Goal: Navigation & Orientation: Understand site structure

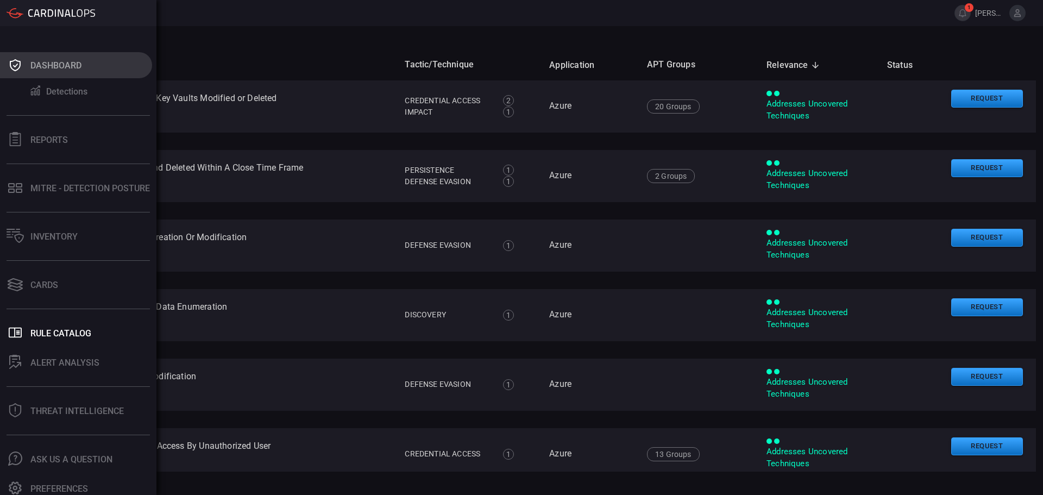
click at [66, 61] on div "Dashboard" at bounding box center [55, 65] width 51 height 10
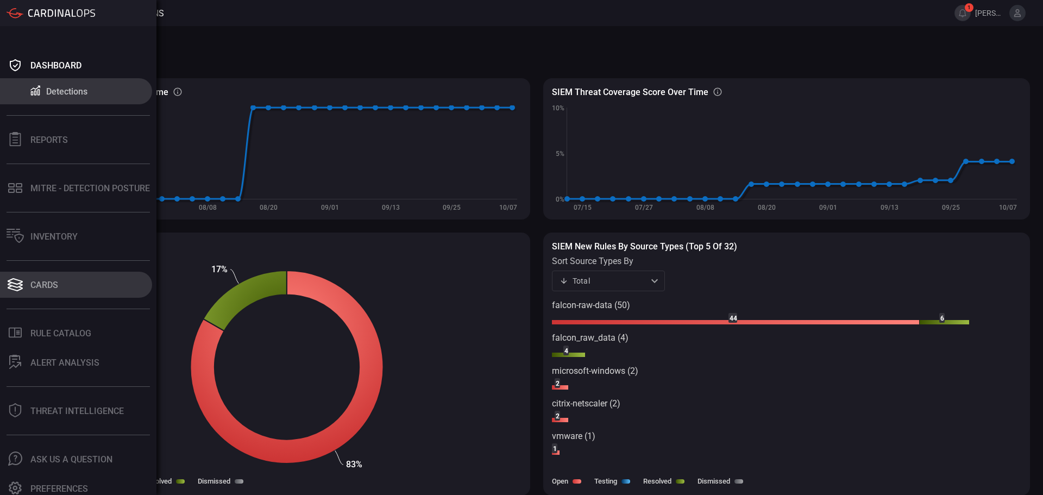
click at [64, 273] on button "Cards" at bounding box center [76, 285] width 152 height 26
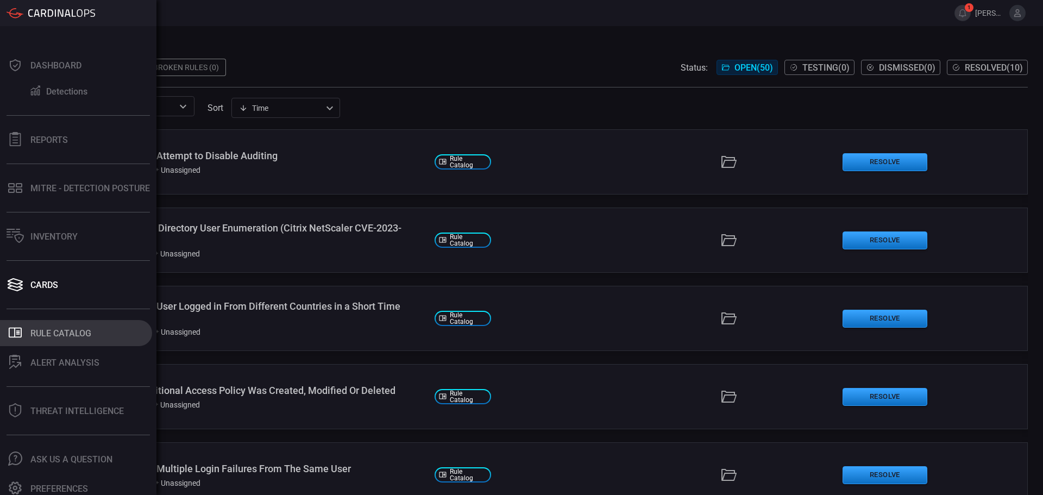
click at [41, 329] on div "Rule Catalog" at bounding box center [60, 333] width 61 height 10
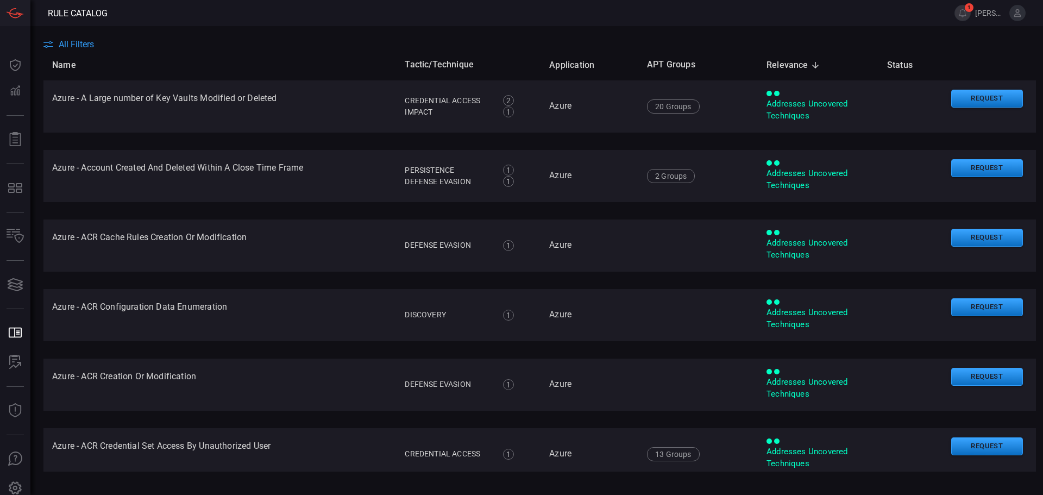
click at [85, 45] on span "All Filters" at bounding box center [76, 44] width 35 height 10
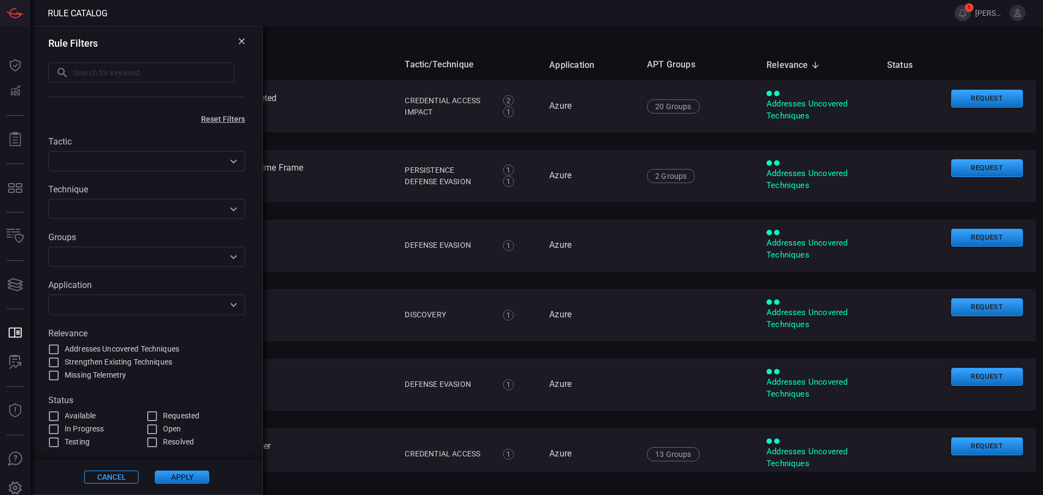
click at [83, 256] on input "text" at bounding box center [138, 257] width 172 height 14
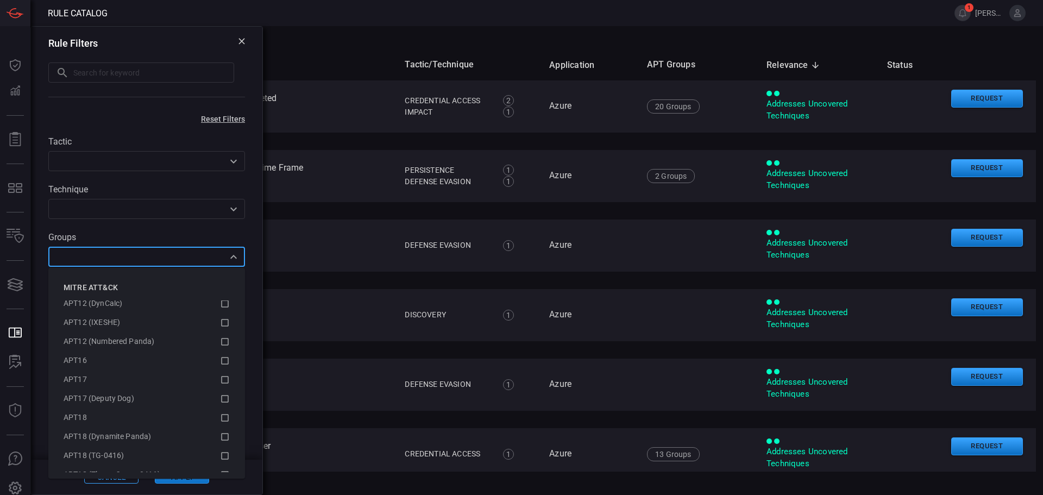
scroll to position [272, 0]
click at [221, 388] on icon at bounding box center [225, 385] width 8 height 8
click at [220, 350] on icon at bounding box center [225, 349] width 10 height 13
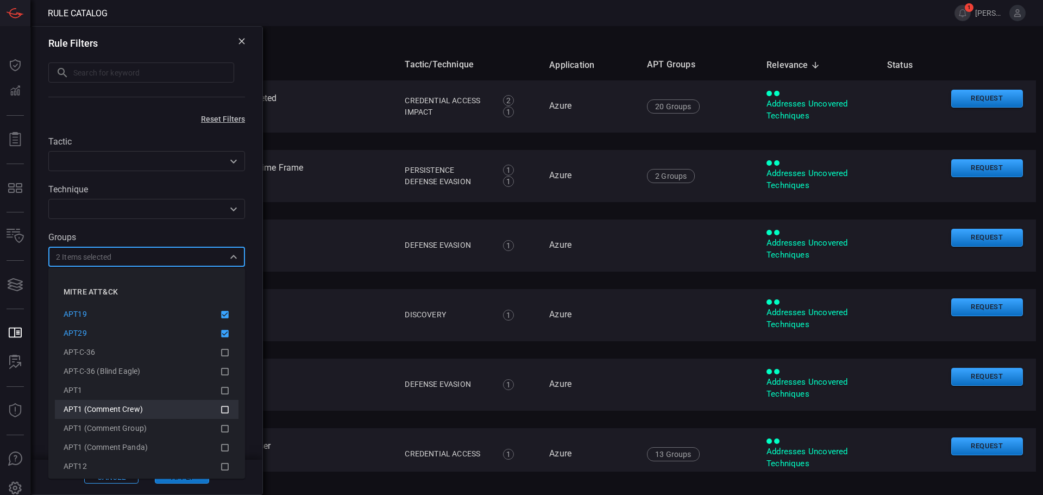
scroll to position [217, 0]
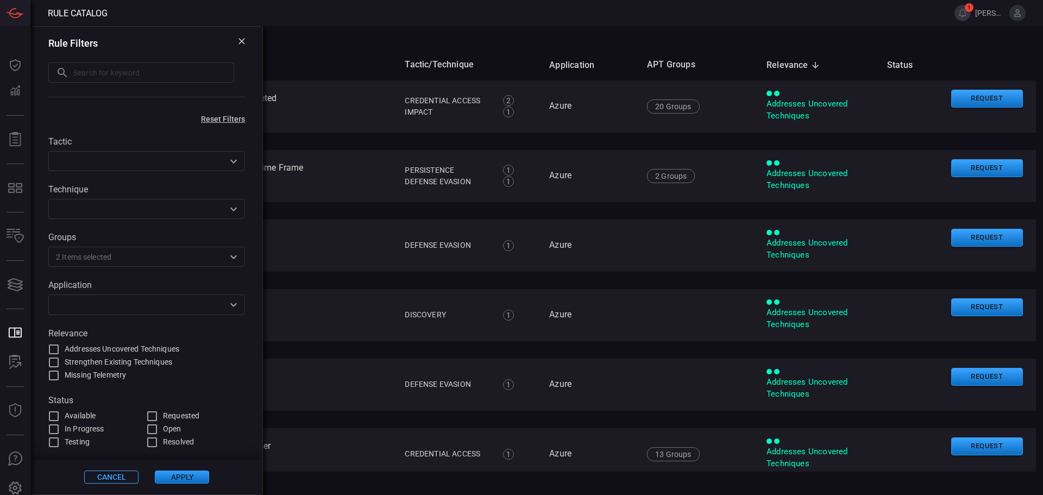
click at [313, 46] on div "All Filters" at bounding box center [543, 44] width 1000 height 10
click at [178, 469] on div "Cancel Apply" at bounding box center [146, 477] width 231 height 35
click at [185, 478] on button "Apply" at bounding box center [182, 477] width 54 height 13
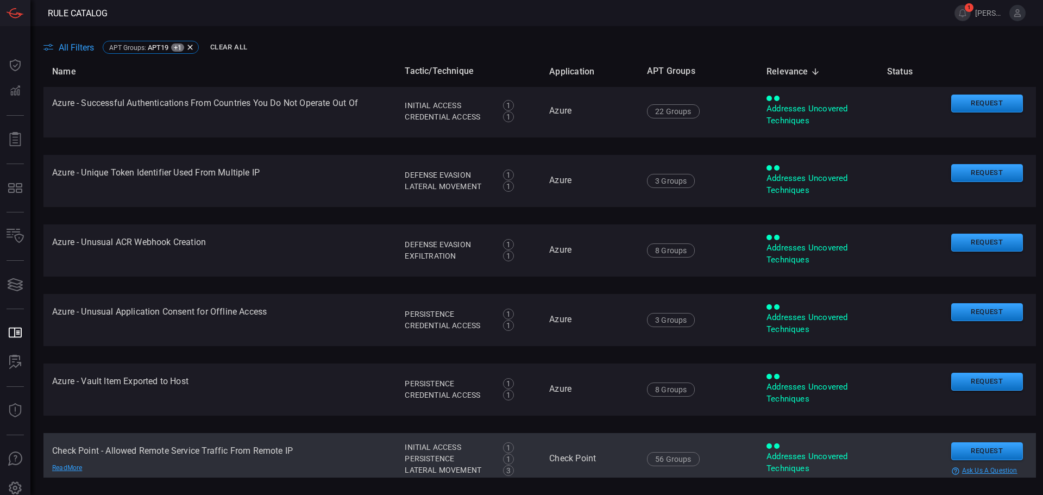
scroll to position [3043, 0]
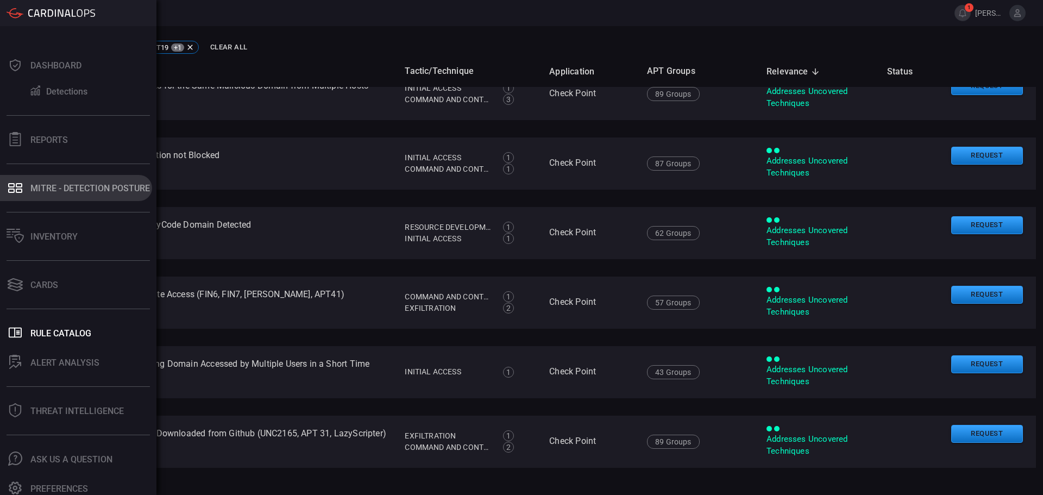
click at [91, 187] on div "MITRE - Detection Posture" at bounding box center [90, 188] width 120 height 10
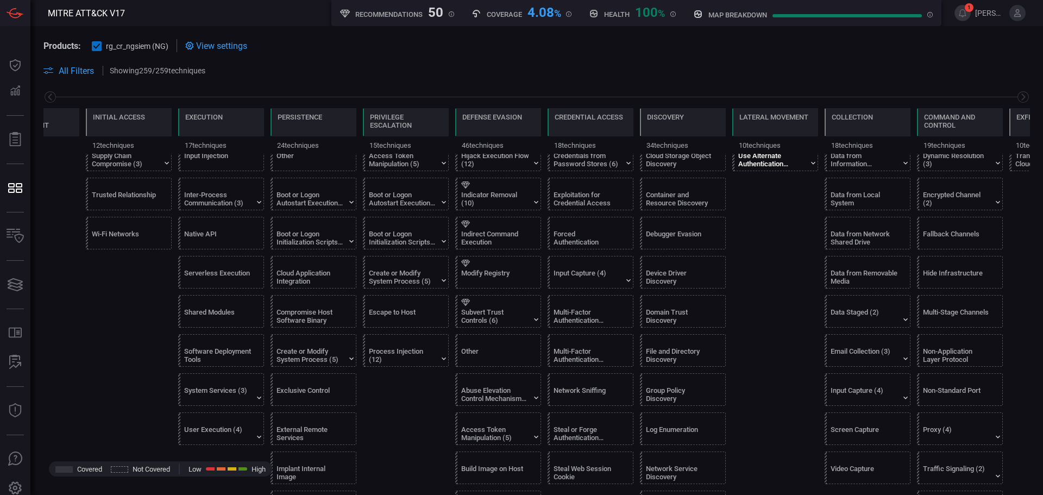
scroll to position [54, 0]
